Goal: Transaction & Acquisition: Purchase product/service

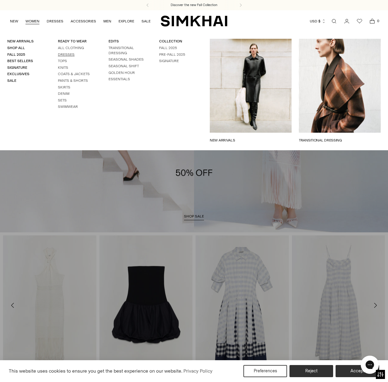
click at [64, 55] on link "Dresses" at bounding box center [66, 54] width 17 height 4
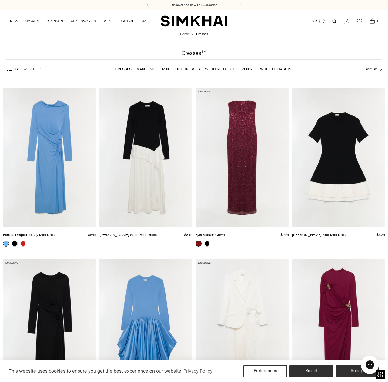
click at [249, 68] on link "Evening" at bounding box center [248, 69] width 16 height 4
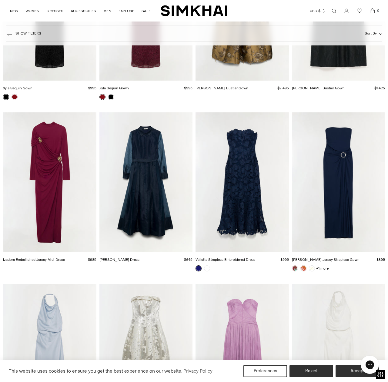
scroll to position [163, 0]
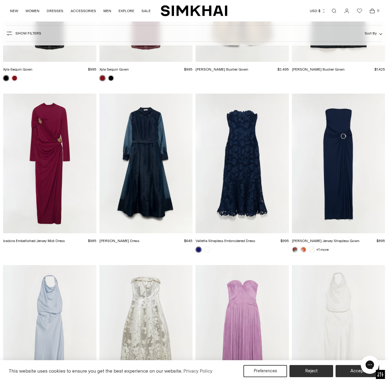
click at [0, 0] on img "Izadora Embellished Jersey Midi Dress" at bounding box center [0, 0] width 0 height 0
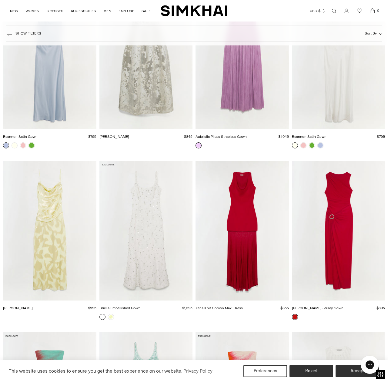
scroll to position [439, 0]
click at [0, 0] on img "Xena Knit Combo Maxi Dress" at bounding box center [0, 0] width 0 height 0
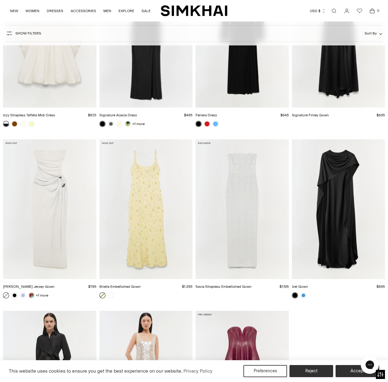
scroll to position [1155, 0]
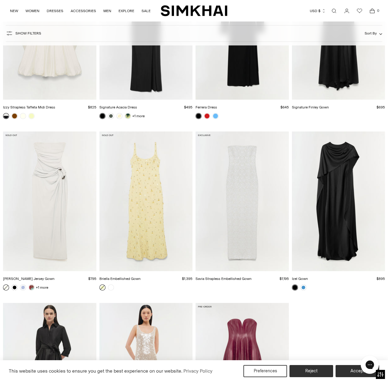
click at [0, 0] on img "Izel Gown" at bounding box center [0, 0] width 0 height 0
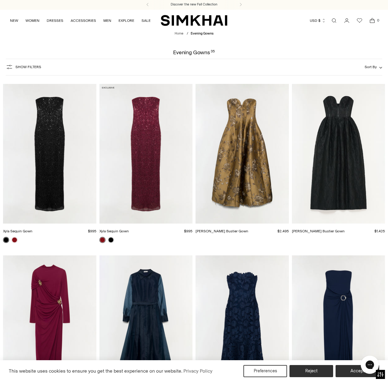
scroll to position [0, 0]
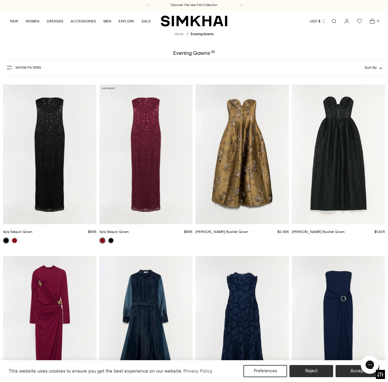
click at [179, 34] on link "Home" at bounding box center [179, 34] width 9 height 4
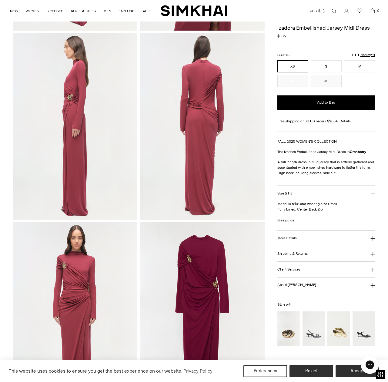
scroll to position [200, 0]
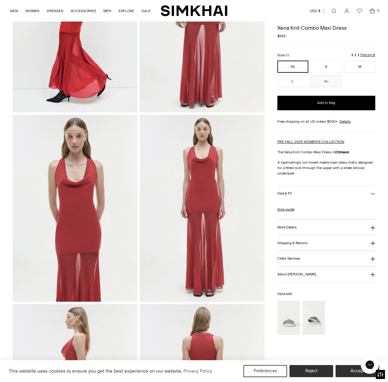
scroll to position [208, 0]
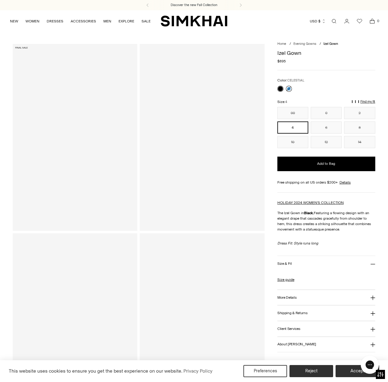
click at [291, 89] on link at bounding box center [289, 89] width 6 height 6
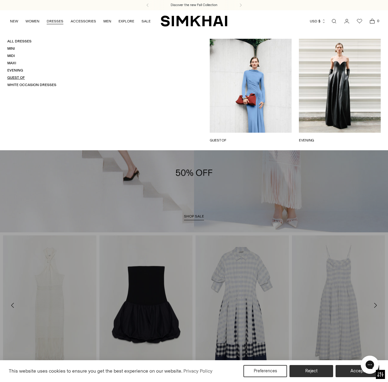
click at [16, 77] on link "Guest Of" at bounding box center [16, 78] width 18 height 4
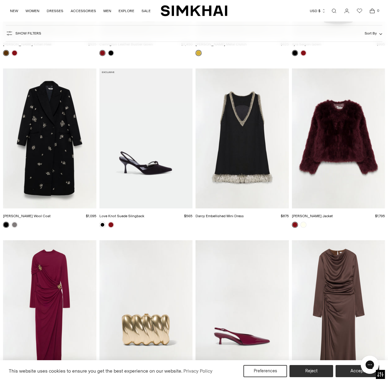
scroll to position [1063, 0]
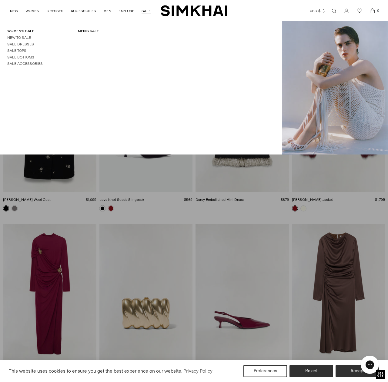
click at [24, 43] on link "Sale Dresses" at bounding box center [20, 44] width 27 height 4
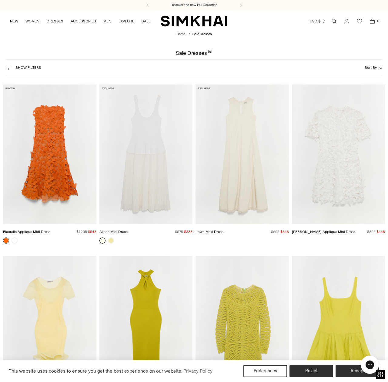
click at [24, 68] on span "Show Filters" at bounding box center [28, 68] width 26 height 4
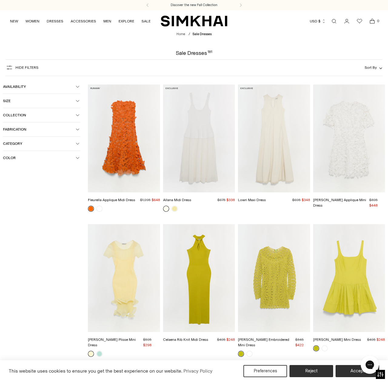
click at [38, 97] on button "Size" at bounding box center [41, 101] width 77 height 14
click at [21, 112] on div "XS" at bounding box center [14, 113] width 23 height 9
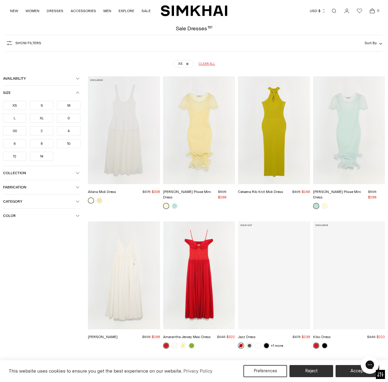
scroll to position [45, 0]
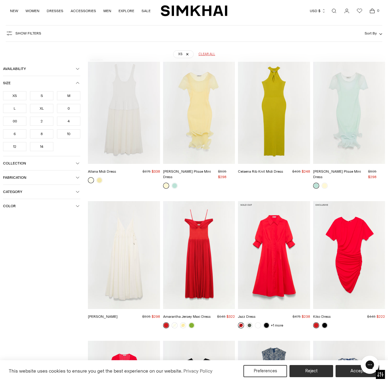
click at [69, 108] on div "0" at bounding box center [68, 108] width 23 height 9
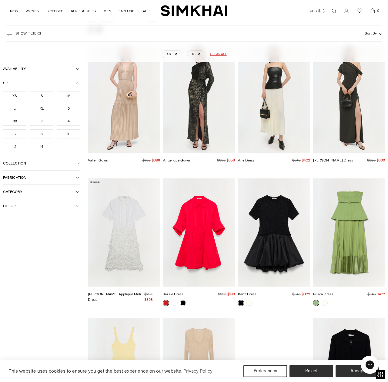
scroll to position [3010, 0]
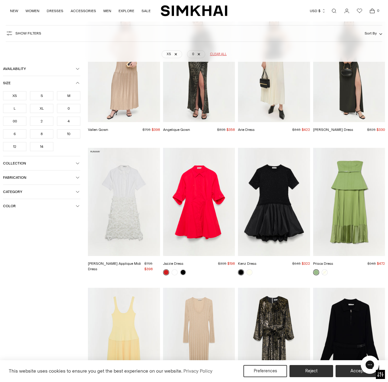
click at [0, 0] on img "Prisca Dress" at bounding box center [0, 0] width 0 height 0
